Goal: Check status

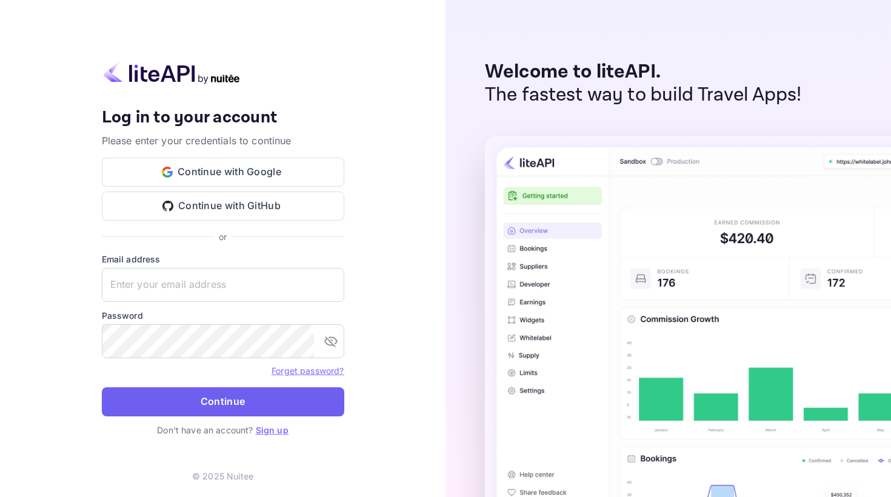
type input "[EMAIL_ADDRESS][DOMAIN_NAME]"
click at [220, 375] on button "Continue" at bounding box center [223, 402] width 243 height 29
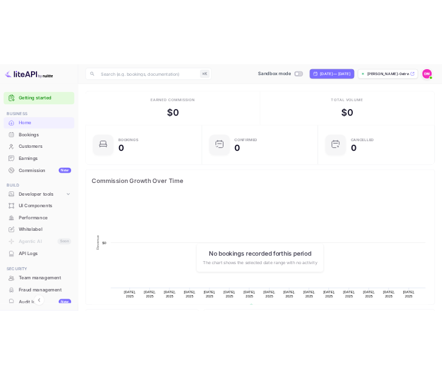
scroll to position [197, 227]
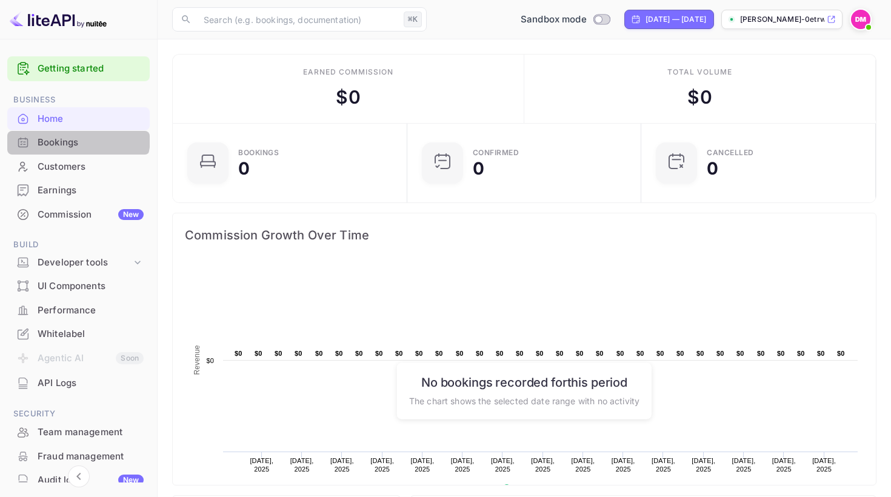
click at [50, 132] on div "Bookings" at bounding box center [78, 143] width 143 height 24
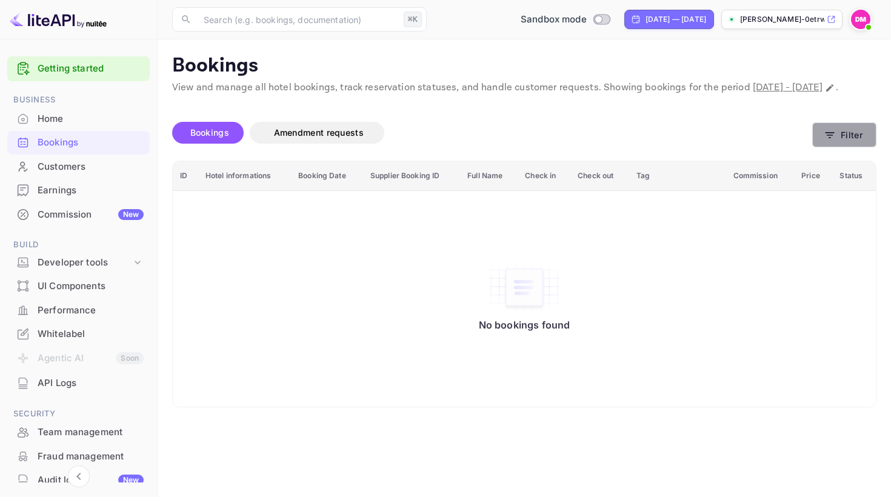
click at [441, 140] on button "Filter" at bounding box center [845, 135] width 64 height 25
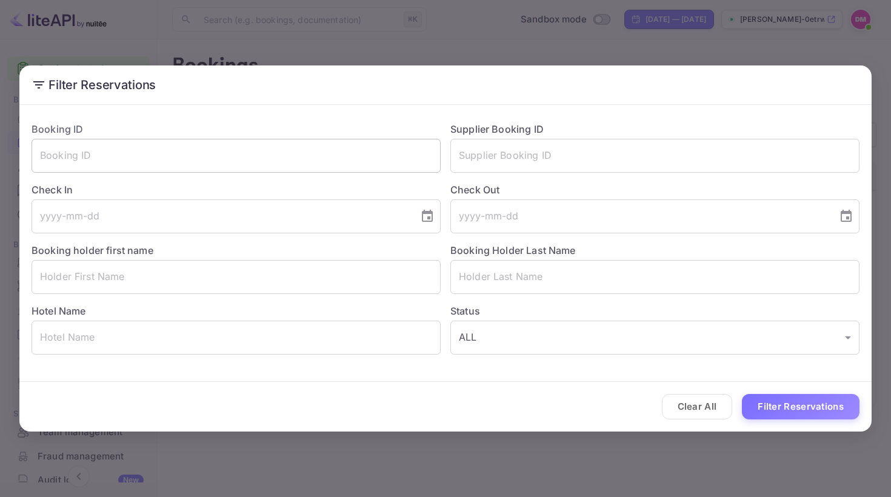
click at [350, 162] on input "text" at bounding box center [236, 156] width 409 height 34
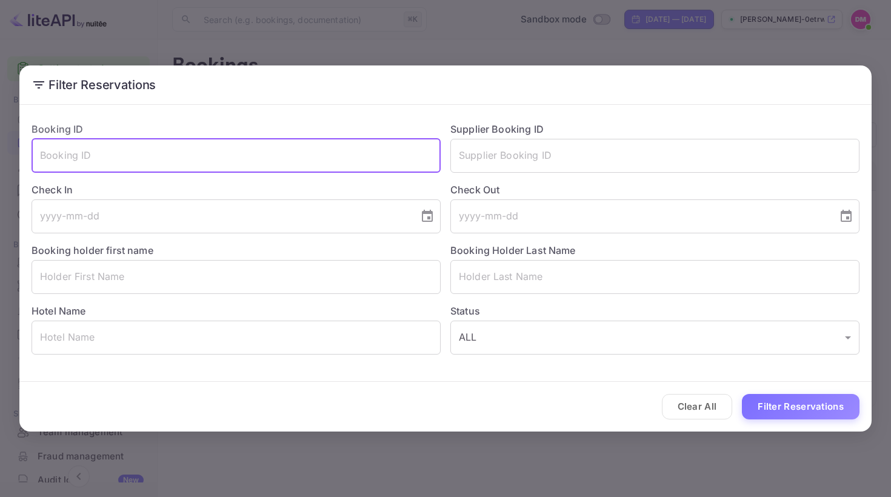
paste input "8927867"
type input "8927867"
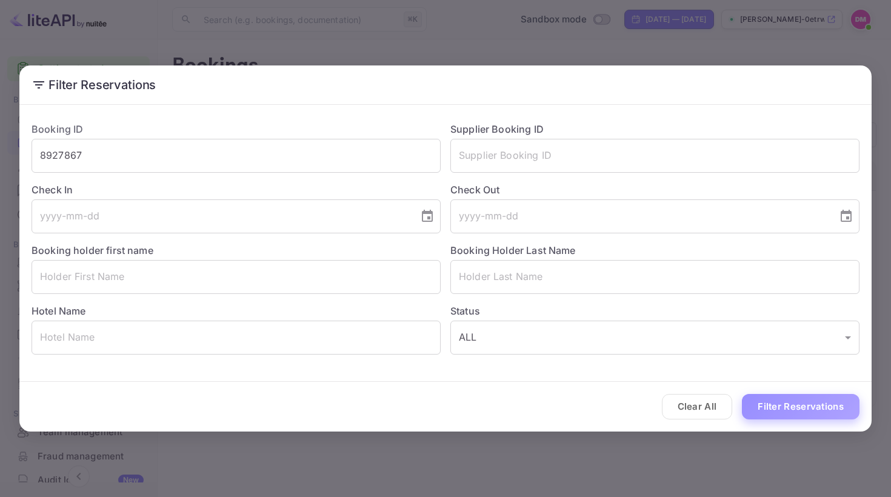
click at [441, 375] on button "Filter Reservations" at bounding box center [801, 407] width 118 height 26
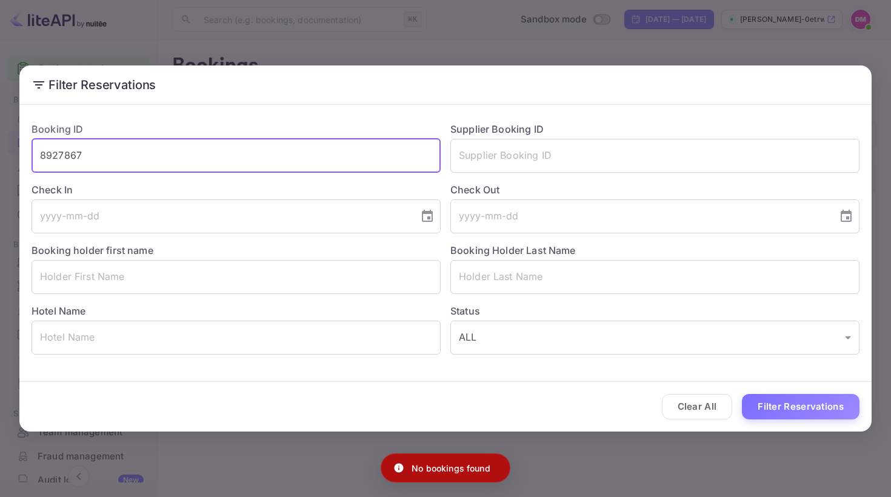
drag, startPoint x: 101, startPoint y: 152, endPoint x: 28, endPoint y: 152, distance: 72.8
click at [28, 152] on div "Booking ID 8927867 ​" at bounding box center [231, 142] width 419 height 61
click at [441, 158] on input "text" at bounding box center [655, 156] width 409 height 34
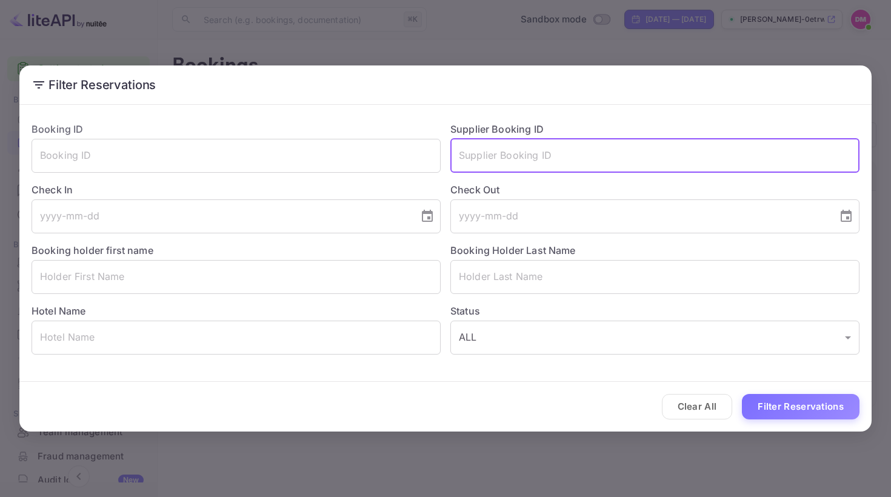
paste input "8927867"
type input "8927867"
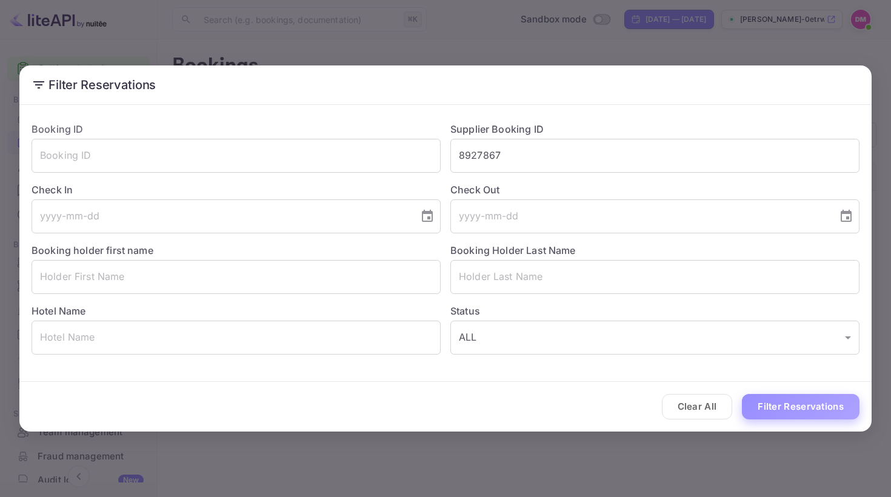
click at [441, 375] on button "Filter Reservations" at bounding box center [801, 407] width 118 height 26
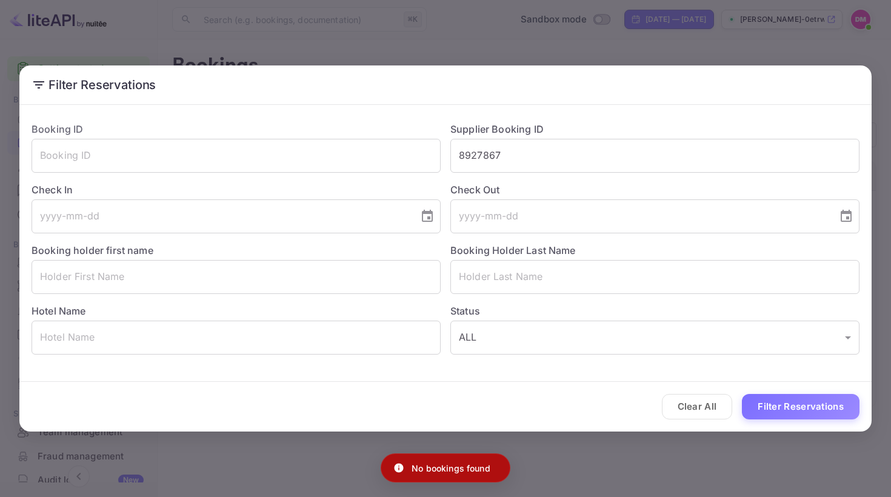
click at [441, 58] on div "Filter Reservations Booking ID ​ Supplier Booking ID 8927867 ​ Check In ​ Check…" at bounding box center [445, 248] width 891 height 497
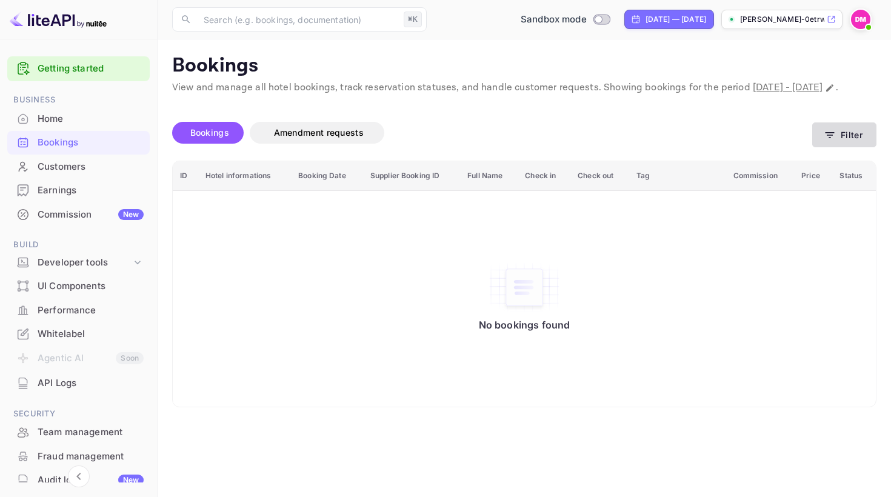
click at [441, 147] on button "Filter" at bounding box center [845, 135] width 64 height 25
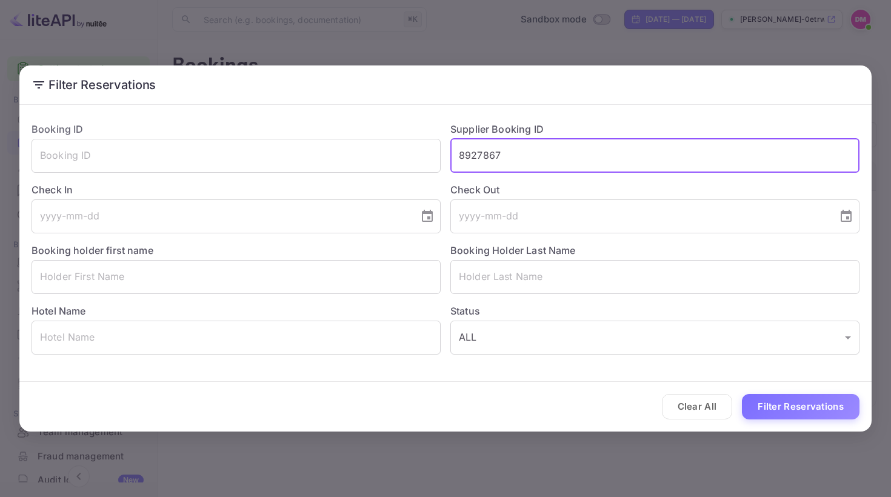
click at [441, 160] on input "8927867" at bounding box center [655, 156] width 409 height 34
drag, startPoint x: 514, startPoint y: 160, endPoint x: 451, endPoint y: 155, distance: 63.9
click at [441, 155] on input "8927867" at bounding box center [655, 156] width 409 height 34
click at [186, 147] on input "text" at bounding box center [236, 156] width 409 height 34
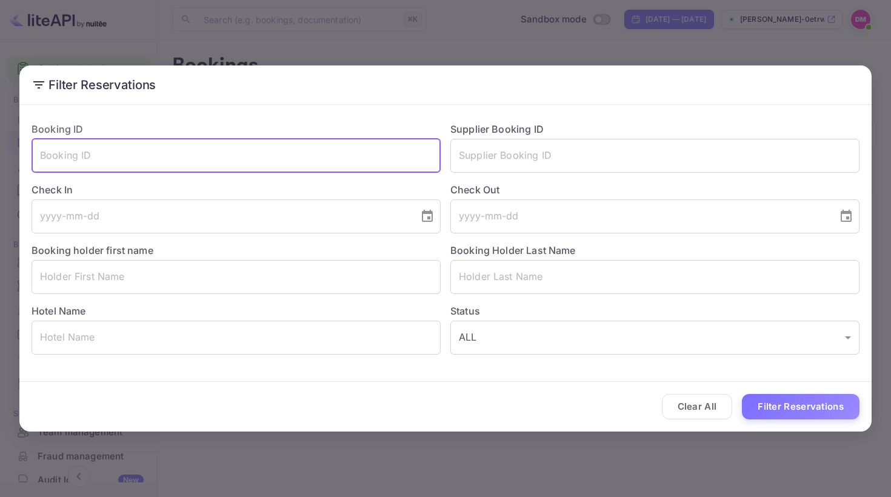
paste input "8927867"
type input "8927867"
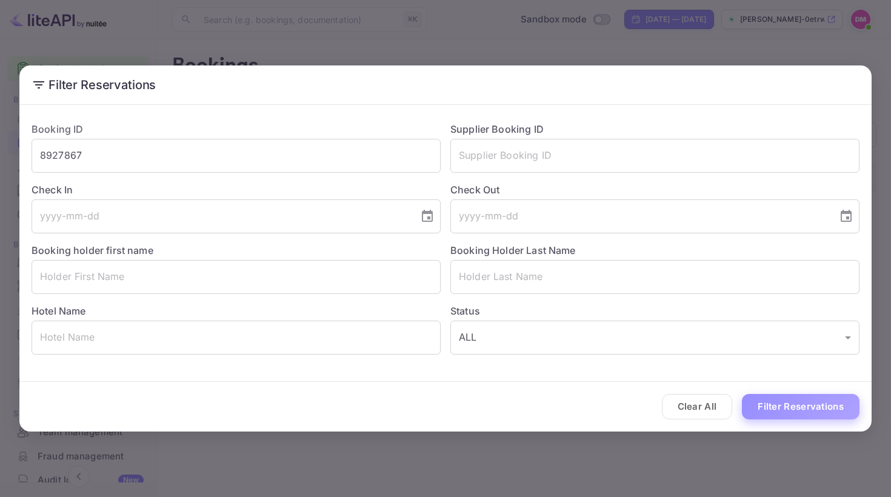
click at [441, 375] on button "Filter Reservations" at bounding box center [801, 407] width 118 height 26
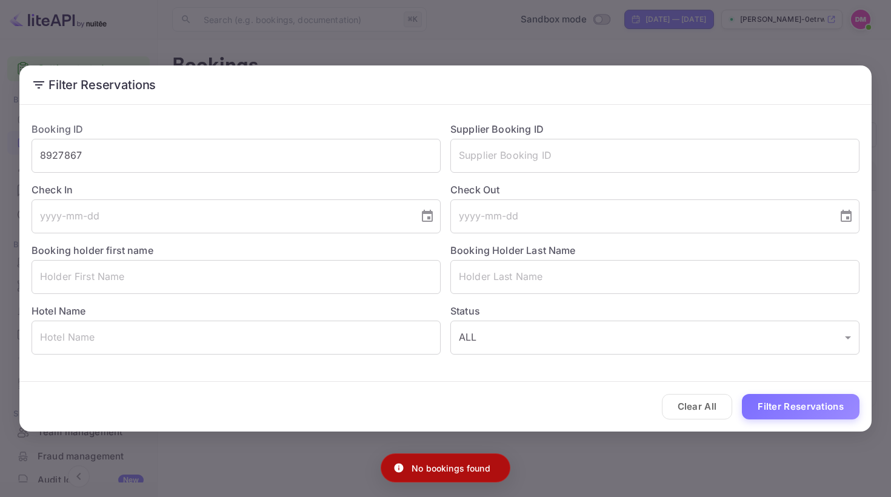
click at [441, 375] on div "Filter Reservations Booking ID 8927867 ​ Supplier Booking ID ​ Check In ​ Check…" at bounding box center [445, 248] width 891 height 497
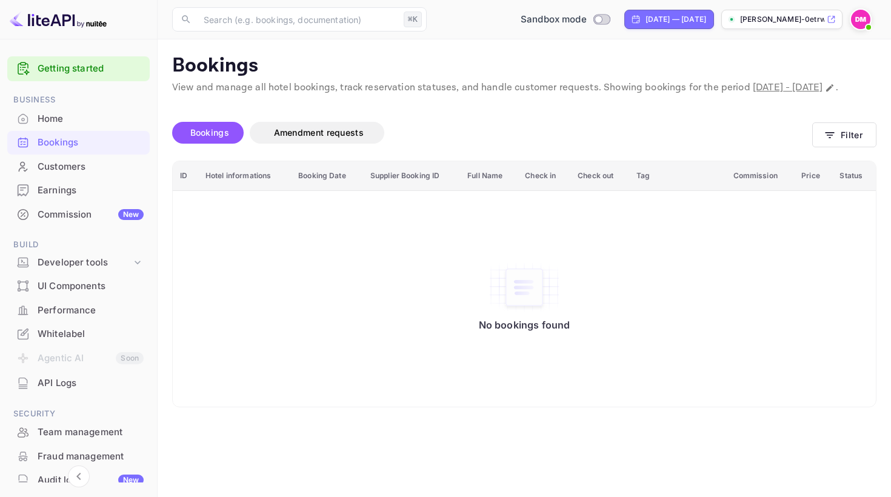
click at [441, 89] on span "[DATE] - [DATE]" at bounding box center [788, 87] width 70 height 13
click at [441, 86] on span "[DATE] - [DATE]" at bounding box center [788, 87] width 70 height 13
click at [441, 93] on icon "Change date range" at bounding box center [830, 88] width 10 height 10
select select "8"
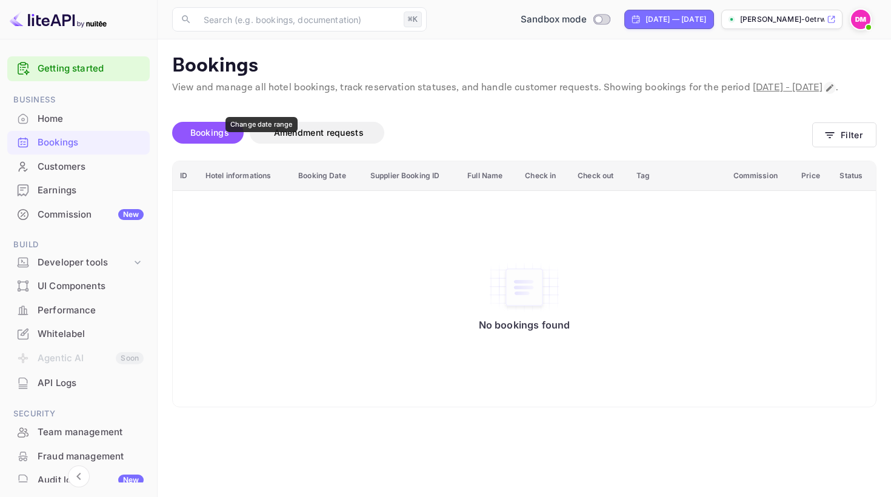
select select "2025"
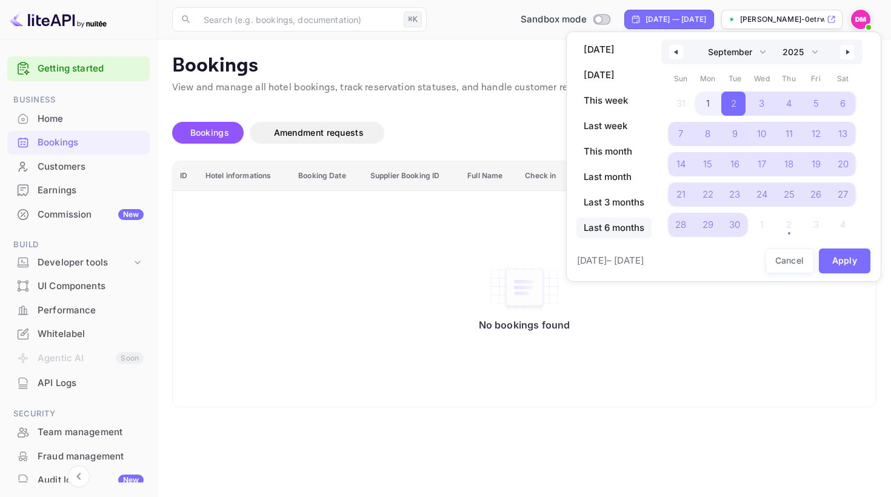
click at [441, 230] on span "Last 6 months" at bounding box center [614, 228] width 75 height 21
select select "3"
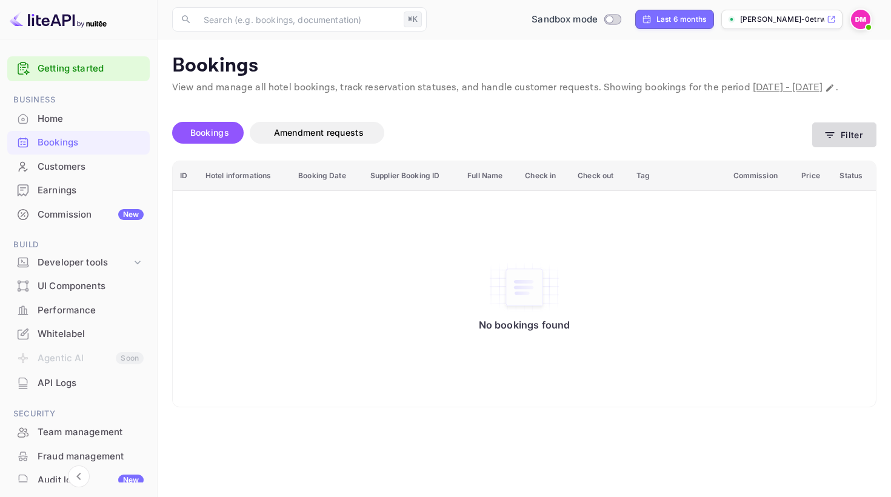
click at [441, 141] on icon "button" at bounding box center [830, 135] width 12 height 12
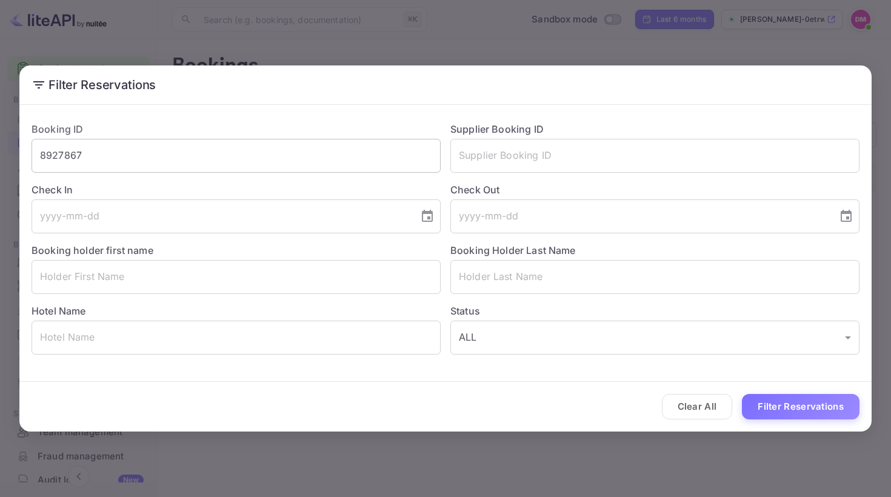
click at [247, 155] on input "8927867" at bounding box center [236, 156] width 409 height 34
click at [441, 375] on button "Filter Reservations" at bounding box center [801, 407] width 118 height 26
click at [441, 375] on div "Filter Reservations Booking ID 8927867 ​ Supplier Booking ID ​ Check In ​ Check…" at bounding box center [445, 248] width 891 height 497
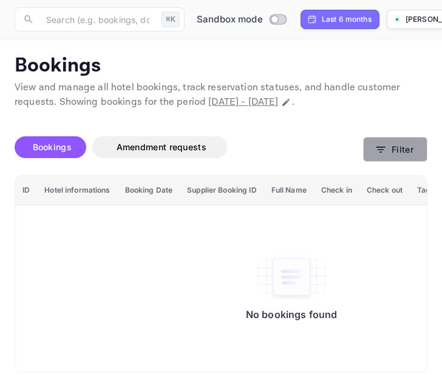
click at [401, 155] on button "Filter" at bounding box center [395, 149] width 64 height 25
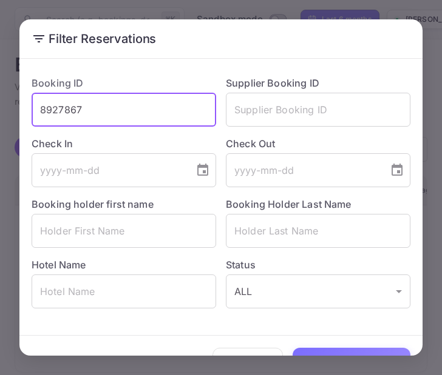
drag, startPoint x: 89, startPoint y: 112, endPoint x: 37, endPoint y: 108, distance: 51.7
click at [37, 108] on input "8927867" at bounding box center [124, 110] width 184 height 34
paste input "881556"
type input "8881556"
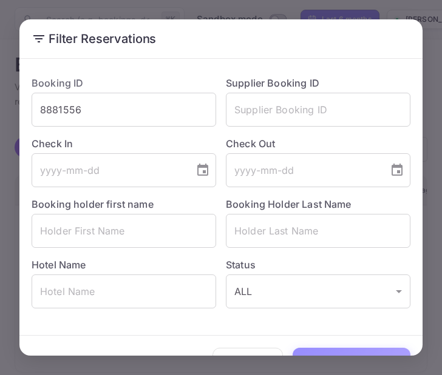
click at [346, 352] on button "Filter Reservations" at bounding box center [351, 361] width 118 height 26
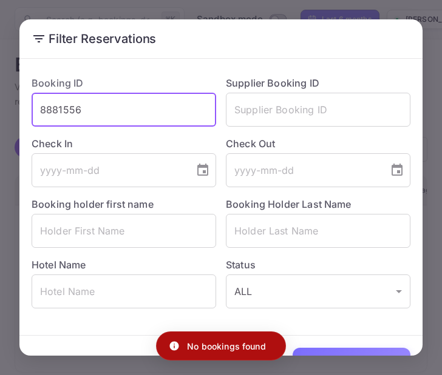
drag, startPoint x: 114, startPoint y: 114, endPoint x: 33, endPoint y: 110, distance: 80.8
click at [33, 110] on input "8881556" at bounding box center [124, 110] width 184 height 34
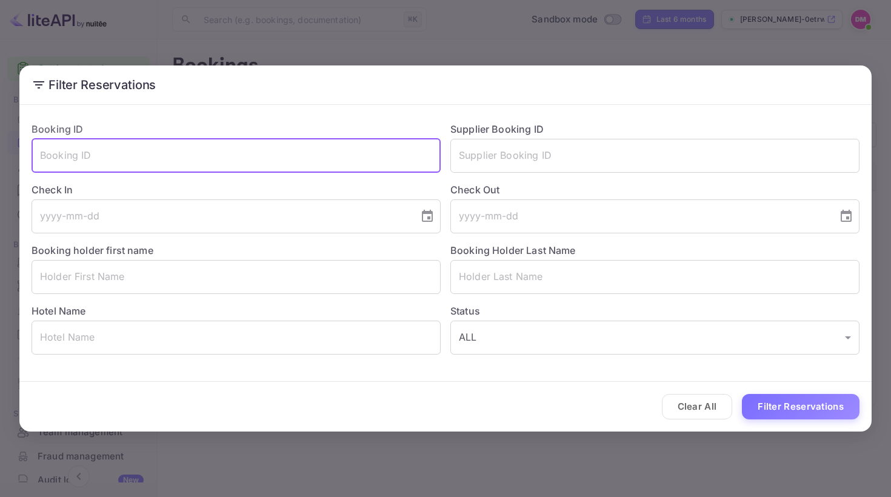
click at [441, 57] on div "Filter Reservations Booking ID ​ Supplier Booking ID ​ Check In ​ Check Out ​ B…" at bounding box center [445, 248] width 891 height 497
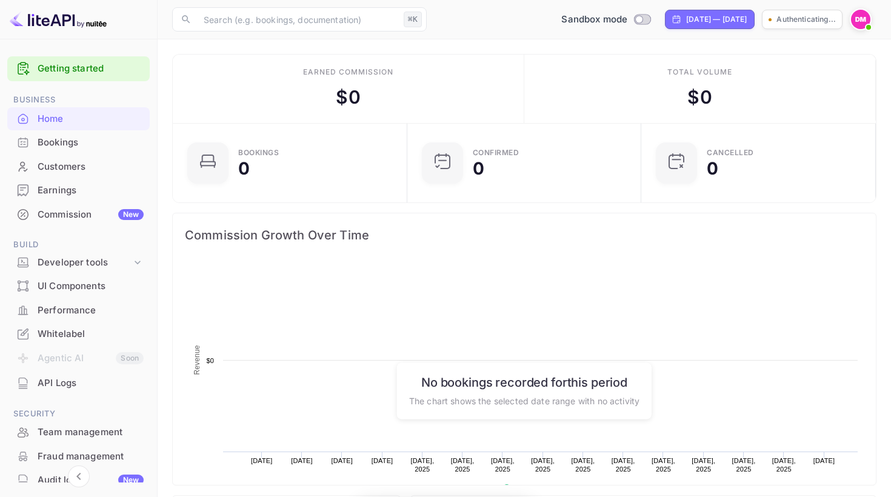
scroll to position [197, 227]
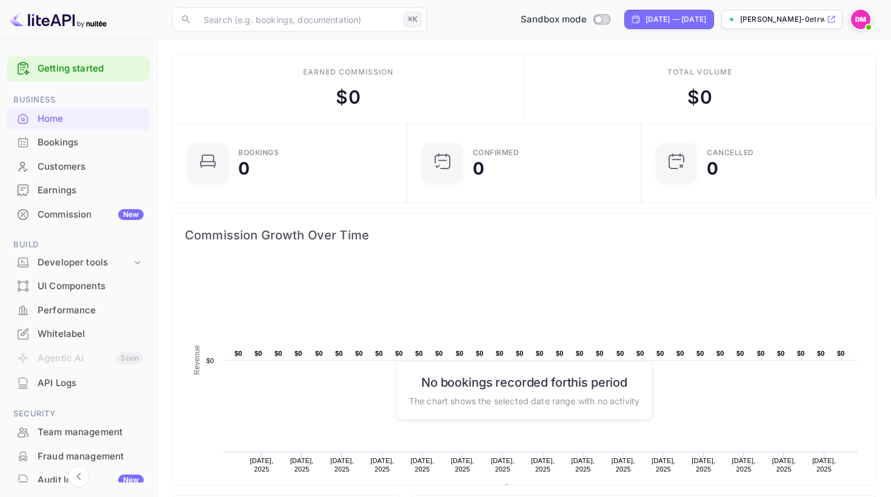
click at [863, 16] on img at bounding box center [860, 19] width 19 height 19
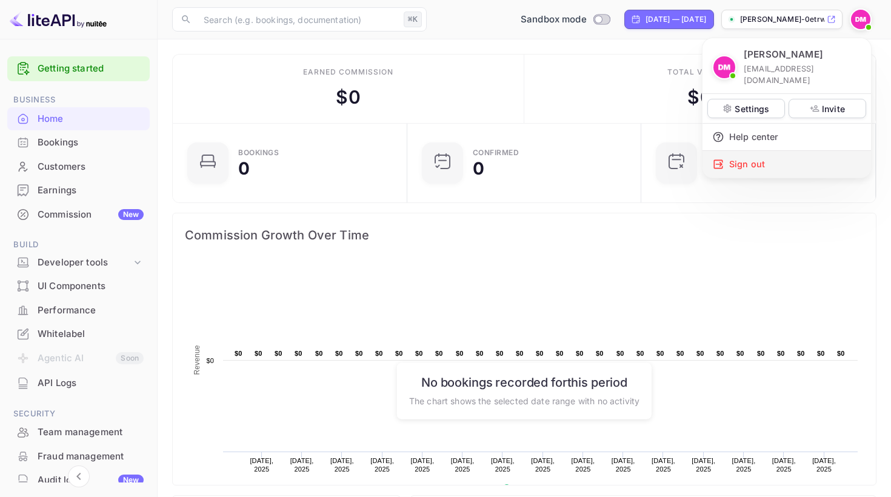
click at [743, 154] on div "Sign out" at bounding box center [787, 164] width 169 height 27
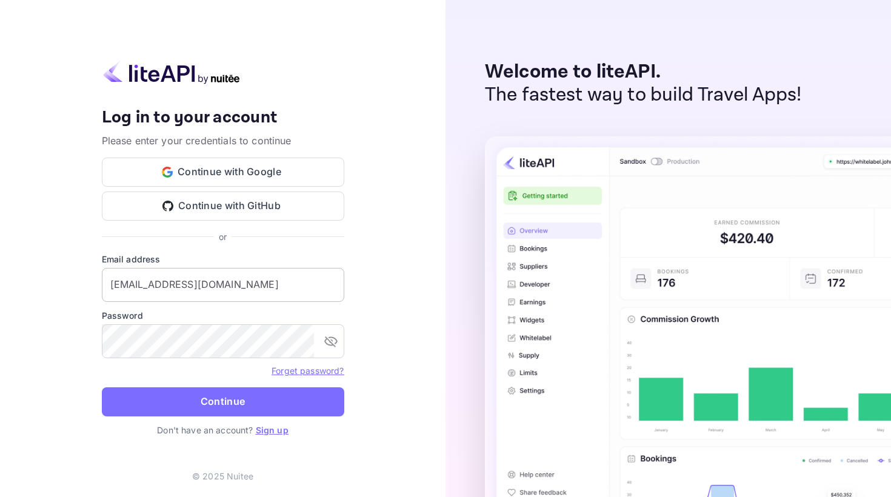
click at [214, 290] on input "[EMAIL_ADDRESS][DOMAIN_NAME]" at bounding box center [223, 285] width 243 height 34
drag, startPoint x: 257, startPoint y: 286, endPoint x: 86, endPoint y: 286, distance: 171.6
click at [86, 286] on div "Your account has been created successfully, a confirmation link has been sent t…" at bounding box center [223, 248] width 446 height 497
click at [380, 243] on div "Your account has been created successfully, a confirmation link has been sent t…" at bounding box center [223, 248] width 446 height 497
drag, startPoint x: 263, startPoint y: 293, endPoint x: 100, endPoint y: 285, distance: 163.3
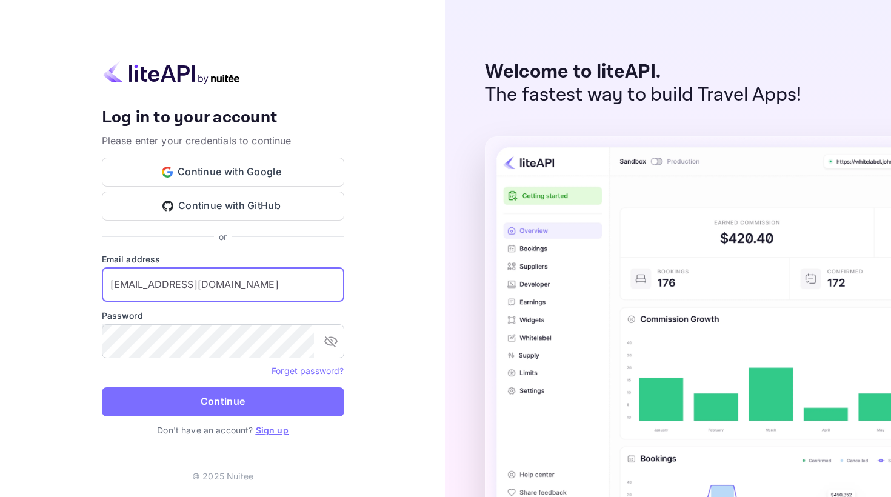
click at [100, 285] on div "Your account has been created successfully, a confirmation link has been sent t…" at bounding box center [223, 248] width 446 height 497
paste input "emgusev"
type input "emgusev@yandex-team.ru"
click at [370, 236] on div "Your account has been created successfully, a confirmation link has been sent t…" at bounding box center [223, 248] width 446 height 497
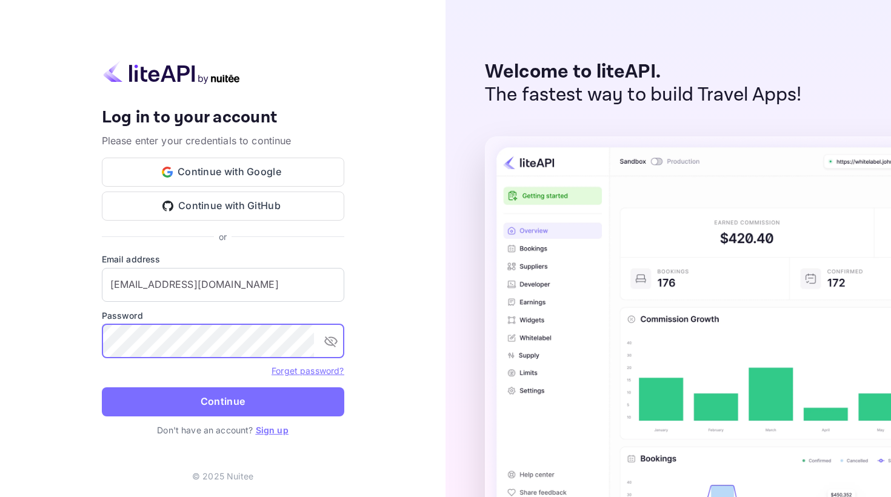
click at [89, 341] on div "Your account has been created successfully, a confirmation link has been sent t…" at bounding box center [223, 248] width 446 height 497
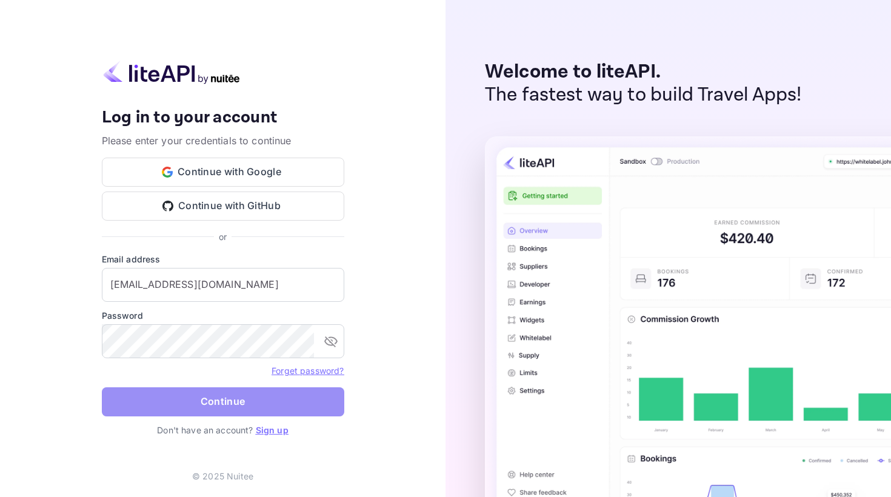
click at [130, 401] on button "Continue" at bounding box center [223, 402] width 243 height 29
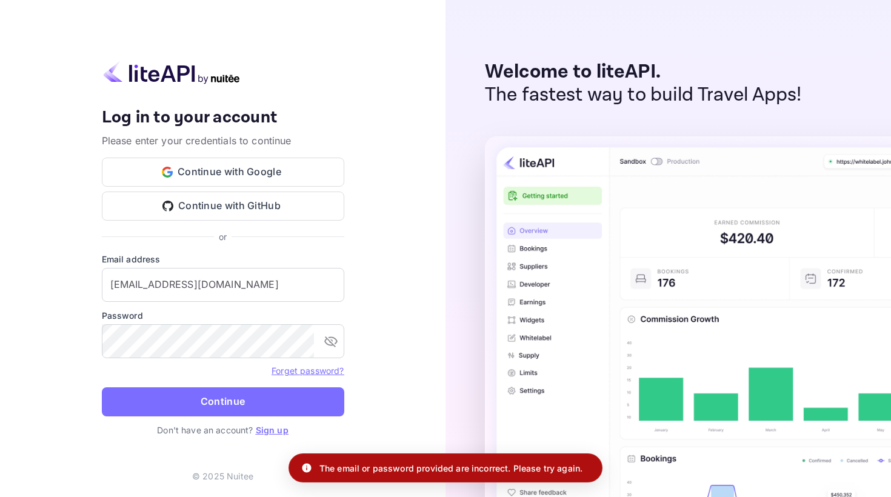
click at [411, 232] on div "Your account has been created successfully, a confirmation link has been sent t…" at bounding box center [223, 248] width 446 height 497
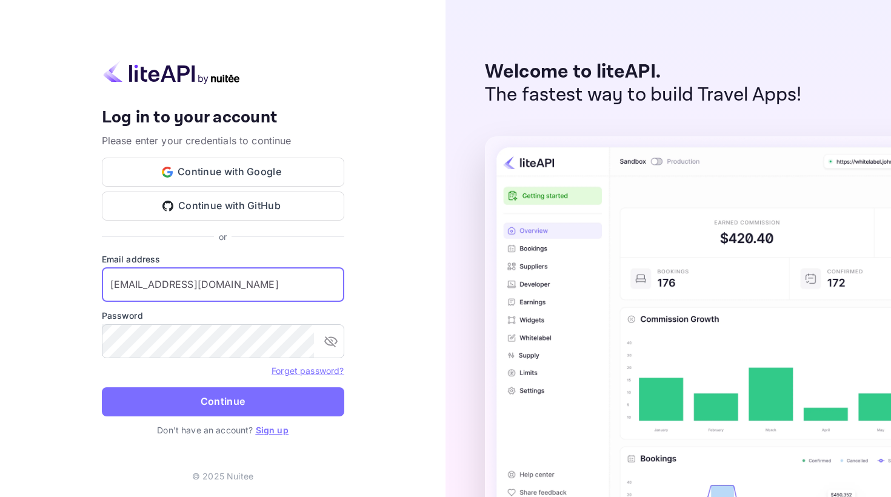
drag, startPoint x: 227, startPoint y: 281, endPoint x: 105, endPoint y: 277, distance: 122.6
click at [105, 277] on input "[EMAIL_ADDRESS][DOMAIN_NAME]" at bounding box center [223, 285] width 243 height 34
drag, startPoint x: 241, startPoint y: 282, endPoint x: 87, endPoint y: 283, distance: 154.0
click at [87, 283] on div "Your account has been created successfully, a confirmation link has been sent t…" at bounding box center [223, 248] width 446 height 497
paste input "adminpassword_support"
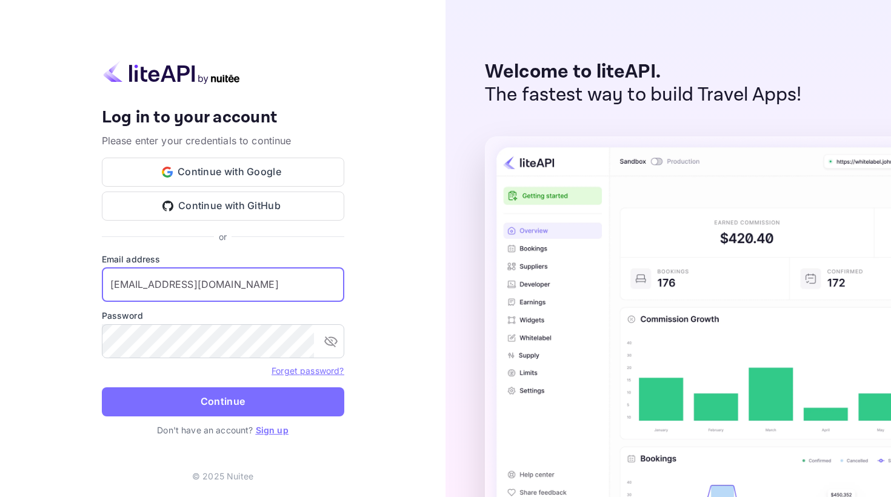
scroll to position [0, 1]
type input "adminpassword_support@yandex-team.ru"
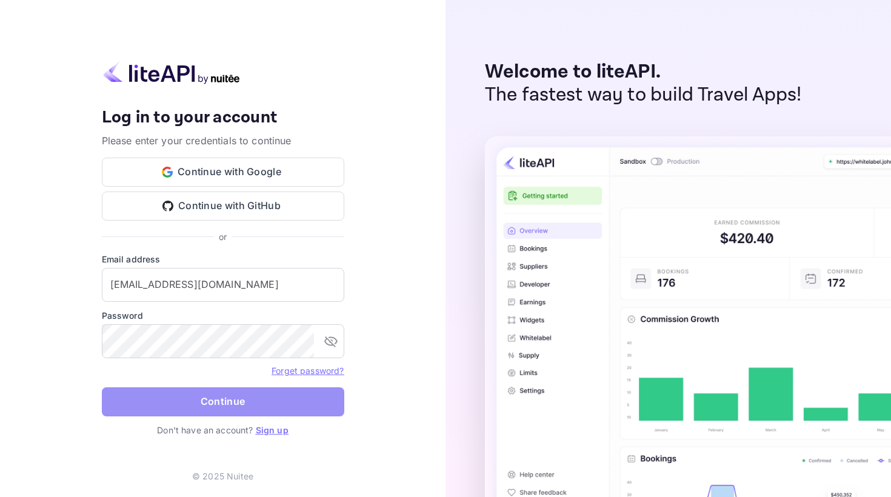
click at [212, 407] on button "Continue" at bounding box center [223, 402] width 243 height 29
